Goal: Contribute content: Contribute content

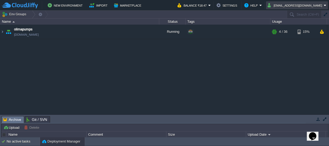
click at [312, 3] on button "biswajitm0@gmail.com" at bounding box center [296, 5] width 56 height 6
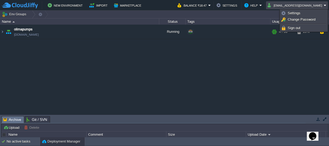
click at [223, 74] on div "olimapumps olimapumps.cloudjiffy.net Running + Add to Env Group RAM 14% CPU 1% …" at bounding box center [164, 70] width 329 height 90
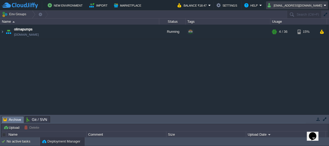
click at [302, 5] on button "biswajitm0@gmail.com" at bounding box center [296, 5] width 56 height 6
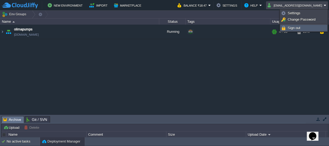
click at [296, 27] on span "Sign out" at bounding box center [294, 28] width 13 height 4
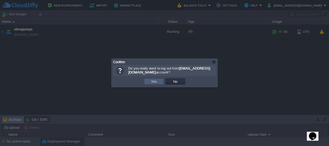
click at [147, 81] on td "Yes" at bounding box center [154, 81] width 20 height 6
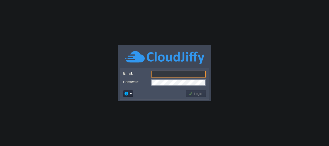
click at [162, 75] on input "Email:" at bounding box center [178, 74] width 55 height 7
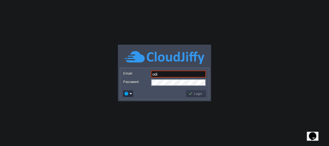
type input "[EMAIL_ADDRESS][DOMAIN_NAME]"
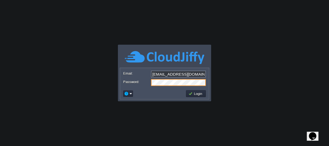
click at [159, 99] on div "Login" at bounding box center [164, 93] width 89 height 11
click at [202, 95] on button "Login" at bounding box center [195, 93] width 15 height 5
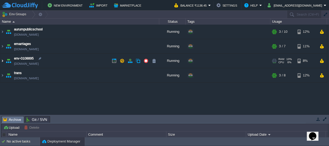
click at [1, 62] on img at bounding box center [2, 61] width 4 height 14
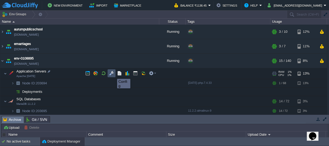
click at [113, 74] on button "button" at bounding box center [111, 73] width 5 height 5
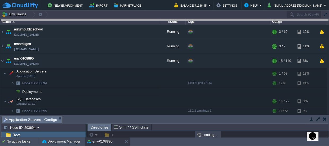
drag, startPoint x: 136, startPoint y: 118, endPoint x: 147, endPoint y: -19, distance: 138.0
click at [147, 0] on html "New Environment Import Marketplace Bonus ₹0.00 Upgrade Account Balance ₹1136.45…" at bounding box center [164, 73] width 329 height 146
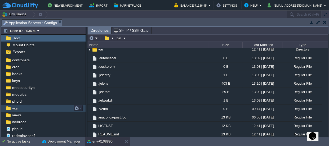
scroll to position [28, 0]
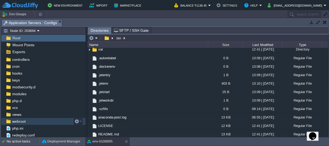
click at [25, 122] on span "webroot" at bounding box center [18, 121] width 15 height 5
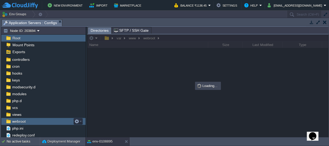
scroll to position [0, 0]
click at [25, 122] on span "webroot" at bounding box center [18, 121] width 15 height 5
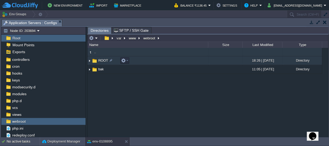
click at [103, 59] on span "ROOT" at bounding box center [103, 60] width 11 height 5
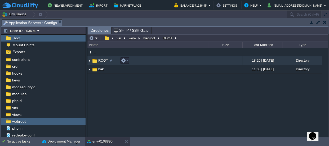
click at [103, 59] on span "ROOT" at bounding box center [103, 60] width 11 height 5
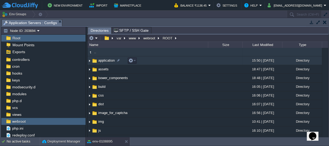
click at [105, 59] on span "application" at bounding box center [107, 60] width 18 height 5
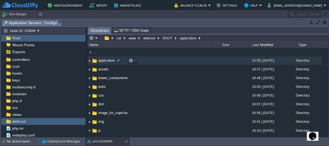
click at [105, 59] on span "application" at bounding box center [107, 60] width 18 height 5
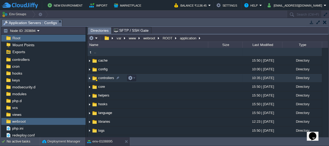
click at [106, 76] on span "controllers" at bounding box center [106, 78] width 17 height 5
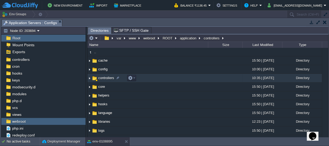
click at [106, 76] on span "controllers" at bounding box center [106, 78] width 17 height 5
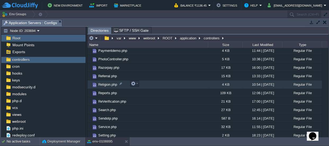
scroll to position [251, 0]
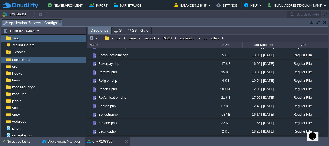
click at [185, 34] on div "var www webroot ROOT application controllers" at bounding box center [157, 37] width 138 height 7
click at [185, 37] on button "application" at bounding box center [188, 38] width 19 height 5
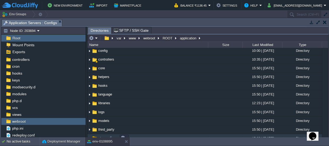
scroll to position [40, 0]
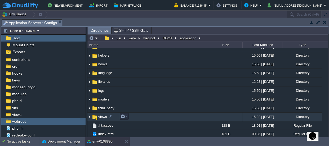
click at [102, 115] on span "views" at bounding box center [103, 117] width 10 height 5
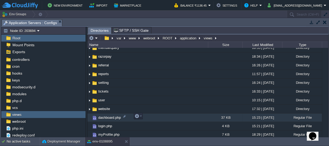
scroll to position [144, 0]
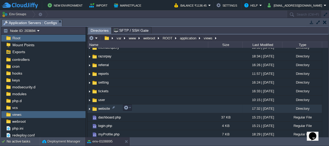
click at [100, 107] on span "website" at bounding box center [104, 109] width 13 height 5
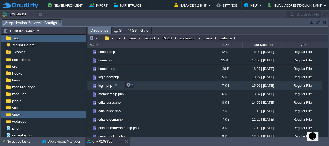
scroll to position [120, 0]
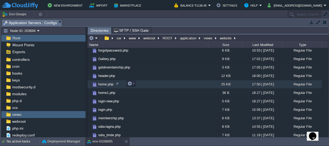
click at [100, 83] on span "home.php" at bounding box center [106, 84] width 17 height 5
click at [100, 30] on span "Directories" at bounding box center [100, 30] width 18 height 7
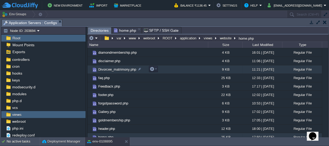
scroll to position [0, 0]
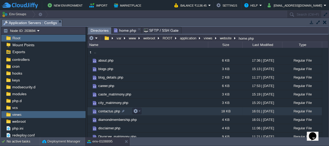
click at [108, 111] on span "contactus.php" at bounding box center [109, 111] width 23 height 5
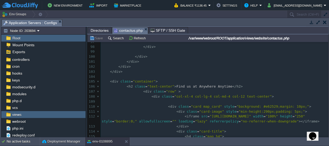
scroll to position [613, 0]
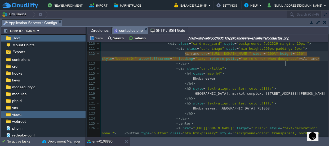
type textarea "3D"
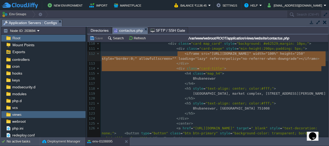
type textarea "<iframe src="[URL][DOMAIN_NAME]" width="100%" height="250" style="border:0;" al…"
drag, startPoint x: 177, startPoint y: 52, endPoint x: 328, endPoint y: 67, distance: 152.3
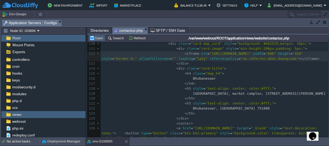
click at [101, 40] on button "Save" at bounding box center [97, 38] width 15 height 5
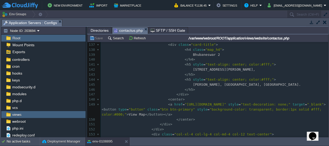
scroll to position [725, 0]
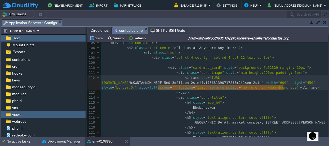
type textarea "width="600" height="450" style="border:0;""
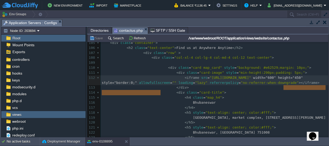
drag, startPoint x: 283, startPoint y: 86, endPoint x: 160, endPoint y: 93, distance: 123.4
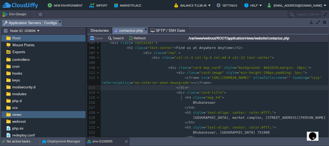
click at [243, 90] on pre "</ div >" at bounding box center [215, 87] width 228 height 5
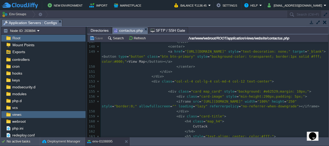
scroll to position [795, 0]
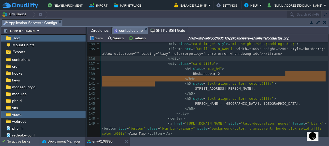
type textarea "width="100%" height="250" style="border:0;""
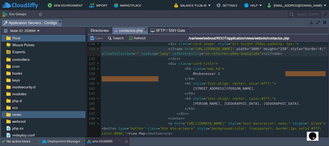
drag, startPoint x: 285, startPoint y: 73, endPoint x: 159, endPoint y: 78, distance: 126.5
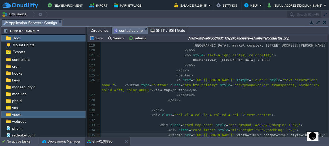
scroll to position [658, 0]
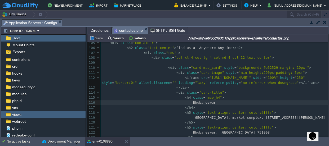
click at [247, 105] on pre "Bhubaneswar" at bounding box center [215, 102] width 228 height 5
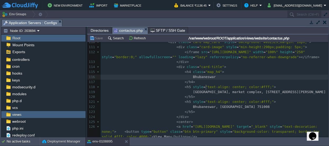
scroll to position [627, 0]
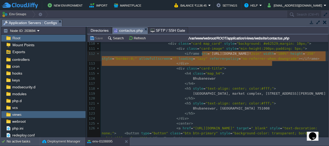
type textarea "[URL][DOMAIN_NAME]"
drag, startPoint x: 202, startPoint y: 52, endPoint x: 280, endPoint y: 62, distance: 78.5
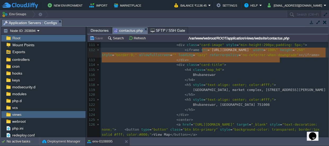
scroll to position [626, 0]
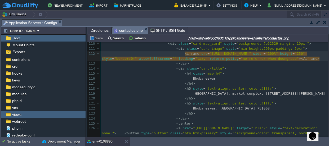
click at [259, 66] on pre "</ div >" at bounding box center [215, 63] width 228 height 5
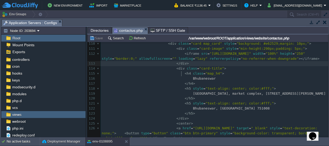
scroll to position [602, 0]
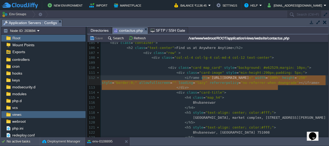
type textarea "[URL][DOMAIN_NAME]"
drag, startPoint x: 202, startPoint y: 77, endPoint x: 279, endPoint y: 88, distance: 77.9
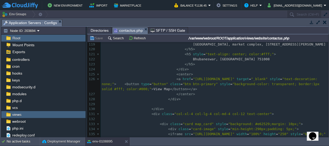
scroll to position [698, 0]
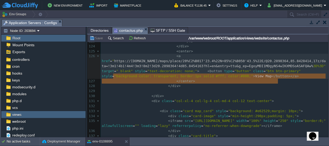
type textarea "[URL][DOMAIN_NAME]"
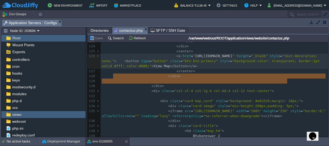
drag, startPoint x: 113, startPoint y: 75, endPoint x: 279, endPoint y: 80, distance: 166.5
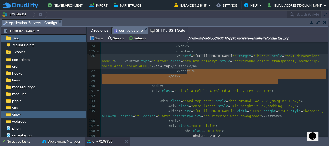
type textarea "[URL][DOMAIN_NAME]"
drag, startPoint x: 187, startPoint y: 71, endPoint x: 279, endPoint y: 80, distance: 92.1
paste textarea
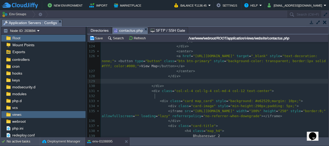
click at [248, 84] on pre at bounding box center [215, 81] width 228 height 5
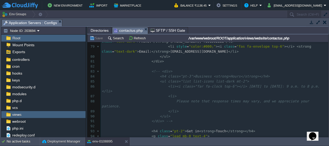
scroll to position [387, 0]
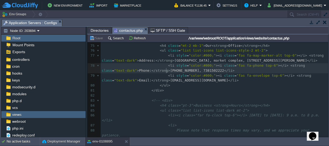
type textarea "2"
click at [170, 70] on span "[PHONE_NUMBER], 7381502222" at bounding box center [197, 71] width 54 height 4
click at [205, 70] on pre "< li style = "color:#000;" >< i class = "fas fa-phone top-6" ></ i > < strong c…" at bounding box center [215, 68] width 228 height 10
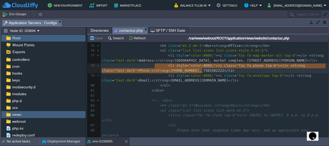
type textarea "<li style="color:#000;"><i class="fas fa-phone top-6"></i> <strong class="text-…"
drag, startPoint x: 205, startPoint y: 70, endPoint x: 163, endPoint y: 65, distance: 42.7
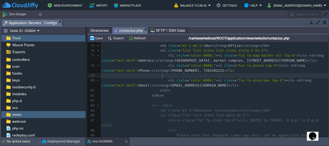
paste textarea
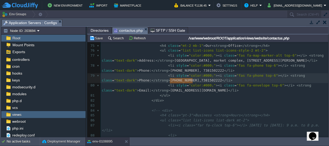
type textarea ", 7381502222"
drag, startPoint x: 193, startPoint y: 80, endPoint x: 168, endPoint y: 79, distance: 25.2
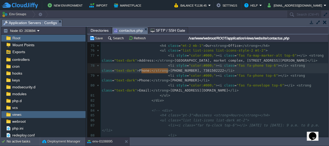
type textarea "[PHONE_NUMBER]"
drag, startPoint x: 168, startPoint y: 70, endPoint x: 143, endPoint y: 71, distance: 24.9
click at [139, 81] on span "Phone:" at bounding box center [145, 80] width 12 height 4
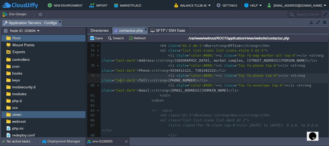
scroll to position [2, 7]
type textarea "Toll free"
type textarea "Fre"
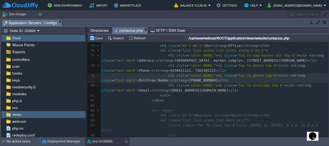
type textarea "e Number"
drag, startPoint x: 113, startPoint y: 80, endPoint x: 142, endPoint y: 81, distance: 28.7
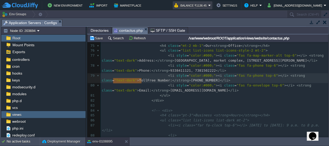
type textarea "TollFree Number"
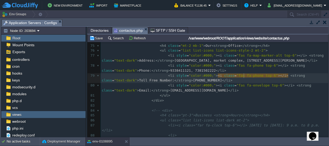
type textarea "phone"
click at [249, 75] on span ""fas fa-phone top-6"" at bounding box center [258, 76] width 42 height 4
type textarea "fas fa-phone"
drag, startPoint x: 249, startPoint y: 75, endPoint x: 227, endPoint y: 76, distance: 22.0
type textarea "fa-phone"
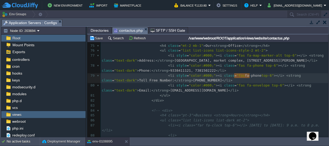
drag, startPoint x: 250, startPoint y: 76, endPoint x: 235, endPoint y: 77, distance: 15.1
type textarea "fa-"
click at [91, 36] on button "Save" at bounding box center [97, 38] width 15 height 5
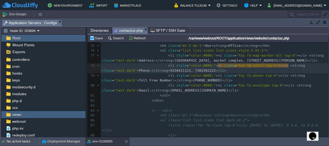
scroll to position [2, 11]
type textarea "mobile"
click at [98, 37] on button "Save" at bounding box center [97, 38] width 15 height 5
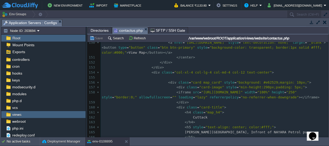
scroll to position [912, 0]
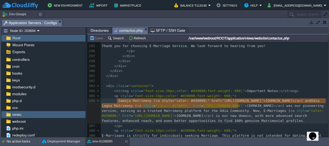
type textarea "Samaja Matrimony (<a style="color: #d30000;" href="[URL][DOMAIN_NAME]">[DOMAIN_…"
drag, startPoint x: 116, startPoint y: 100, endPoint x: 236, endPoint y: 106, distance: 120.5
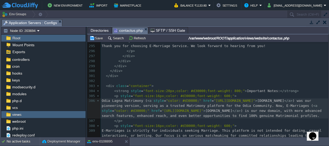
click at [119, 101] on div "xxxxxxxxxx < li style = "color:#000;" > < i class = "fas fa-mobile top-6" > </ …" at bounding box center [215, 66] width 228 height 245
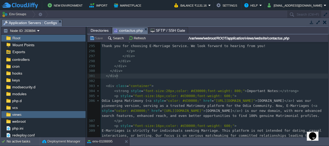
click at [219, 74] on pre "</ div >" at bounding box center [215, 76] width 228 height 5
